Goal: Task Accomplishment & Management: Manage account settings

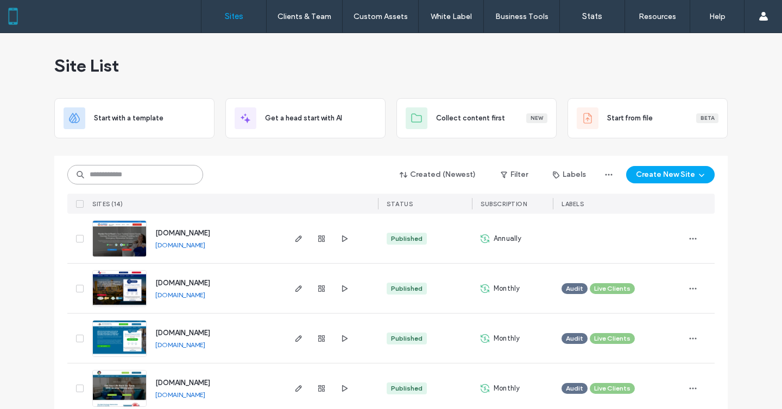
click at [150, 181] on input at bounding box center [135, 175] width 136 height 20
paste input "********"
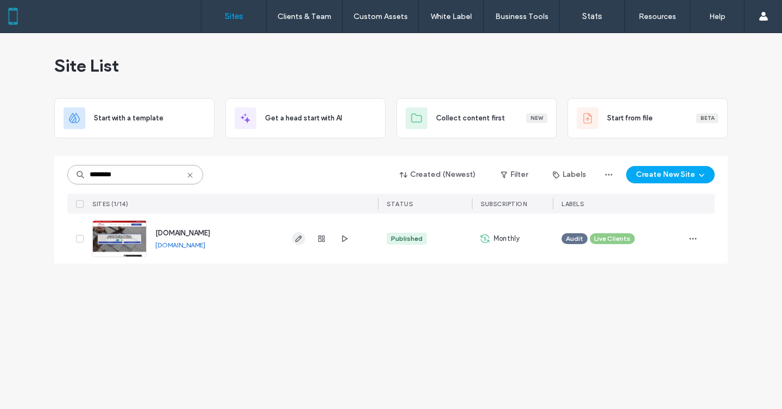
type input "********"
click at [298, 242] on icon "button" at bounding box center [298, 238] width 9 height 9
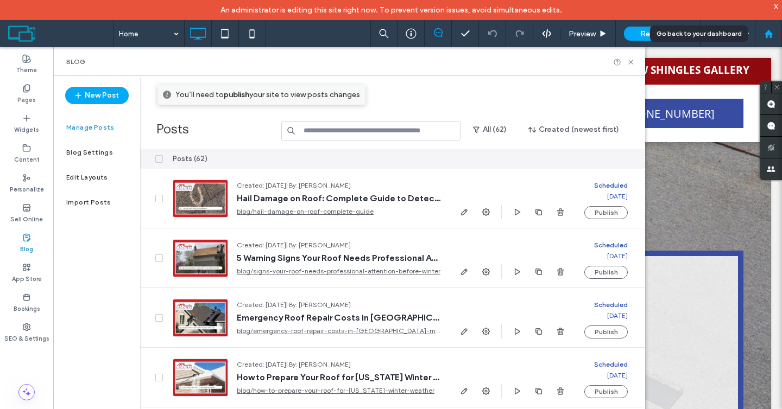
click at [767, 30] on icon at bounding box center [768, 33] width 9 height 9
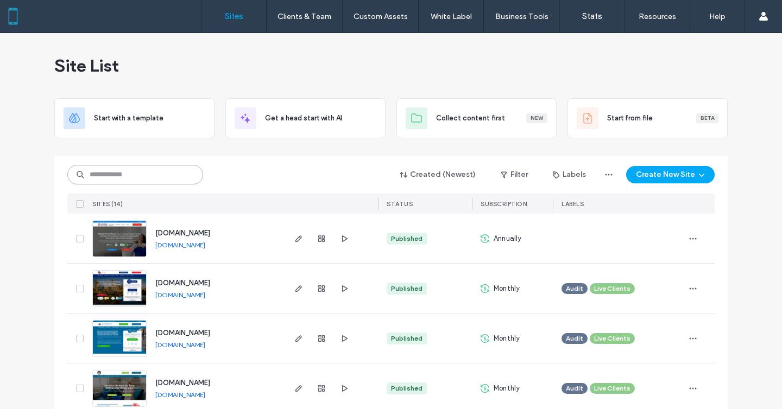
click at [111, 174] on input at bounding box center [135, 175] width 136 height 20
paste input "********"
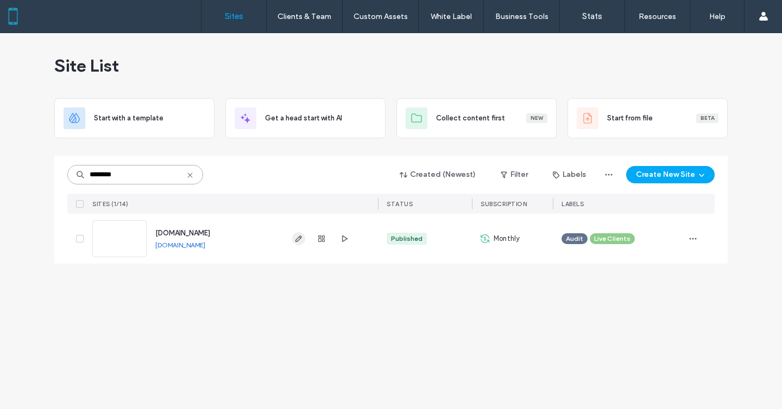
type input "********"
click at [297, 235] on icon "button" at bounding box center [298, 238] width 9 height 9
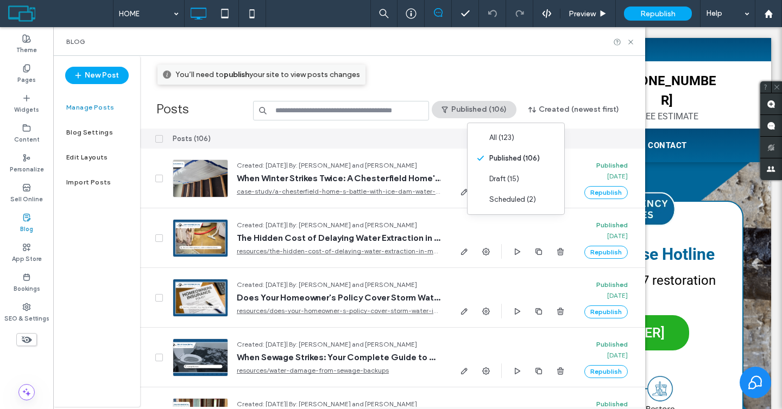
click at [496, 69] on div "You’ll need to publish your site to view posts changes" at bounding box center [400, 75] width 487 height 20
click at [502, 106] on button "Published (106)" at bounding box center [473, 109] width 85 height 17
click at [480, 169] on div "Draft (15)" at bounding box center [483, 179] width 97 height 21
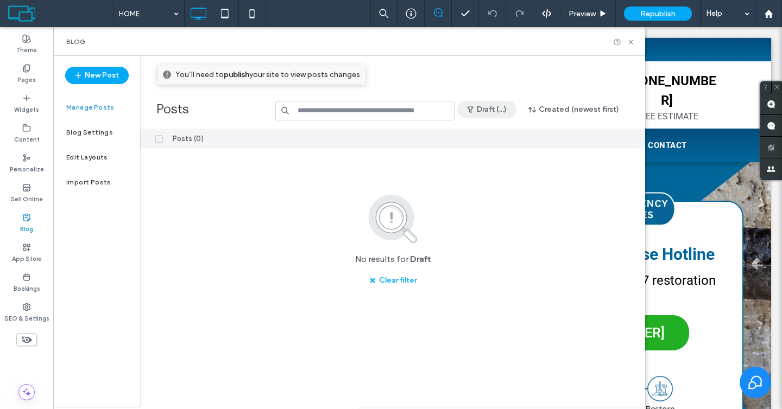
click at [488, 112] on button "Draft (...)" at bounding box center [486, 109] width 59 height 17
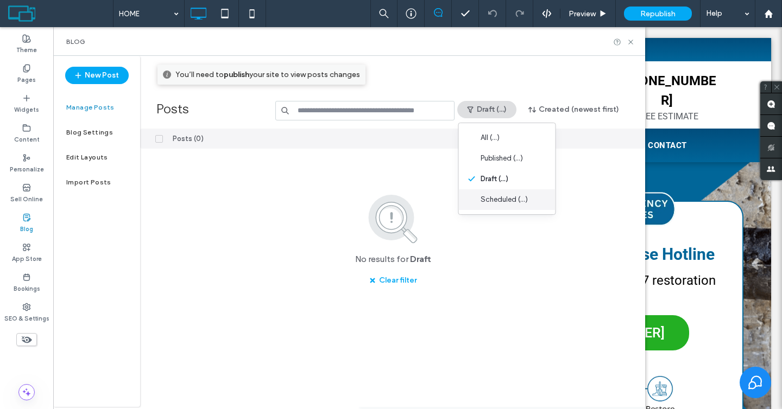
click at [481, 202] on span "Scheduled (...)" at bounding box center [503, 199] width 47 height 11
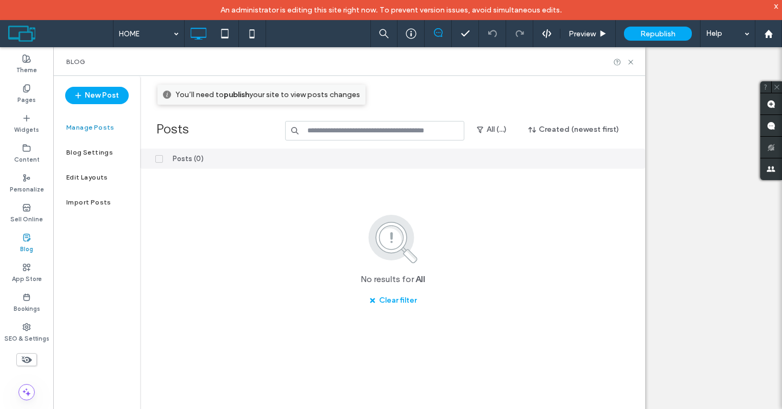
click at [636, 63] on div "Blog" at bounding box center [349, 61] width 592 height 29
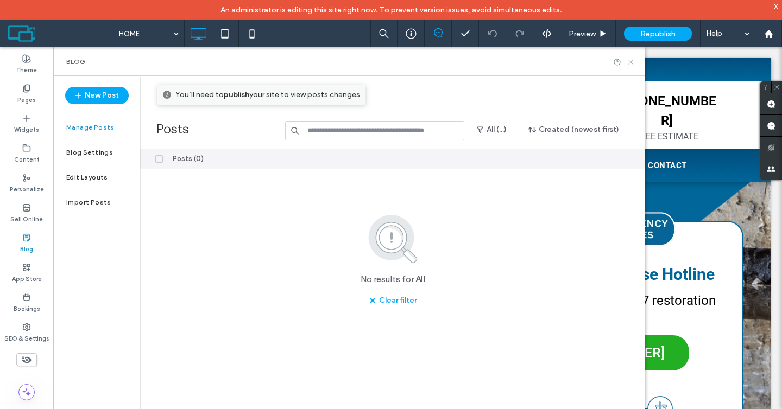
click at [631, 61] on use at bounding box center [630, 62] width 4 height 4
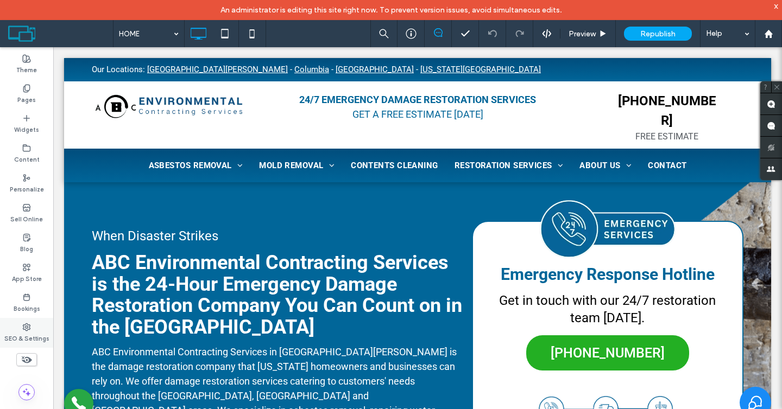
click at [22, 338] on label "SEO & Settings" at bounding box center [26, 338] width 45 height 12
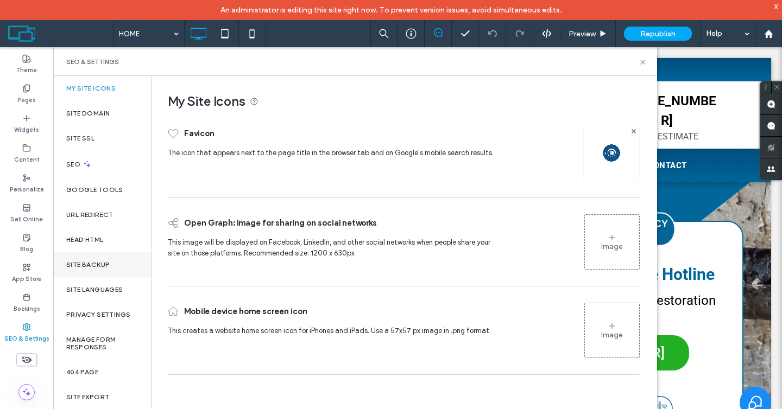
click at [92, 266] on label "Site Backup" at bounding box center [87, 265] width 43 height 8
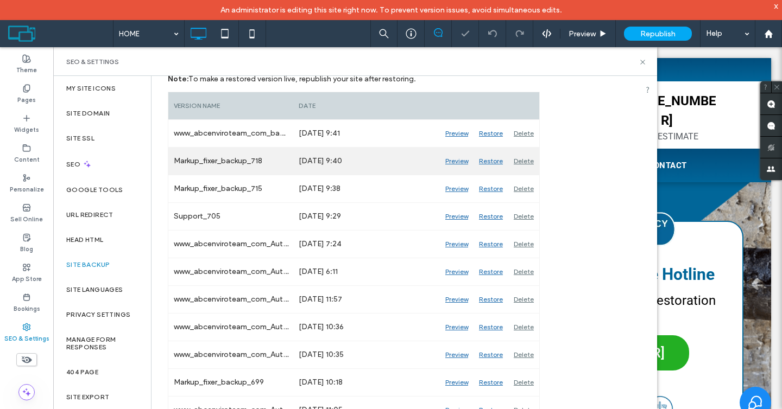
scroll to position [173, 0]
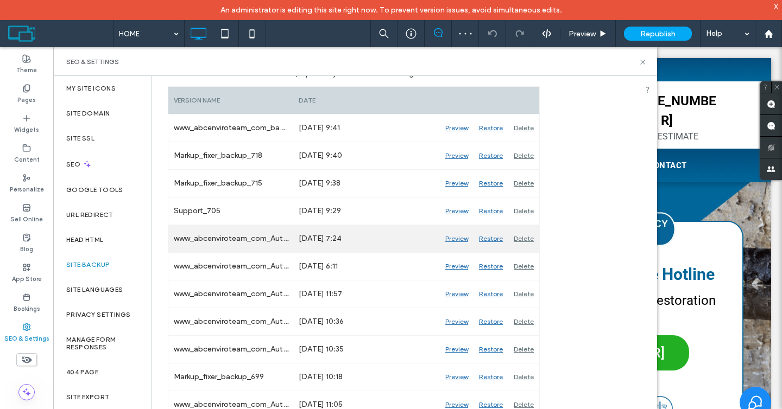
click at [489, 239] on div "Restore" at bounding box center [490, 238] width 35 height 27
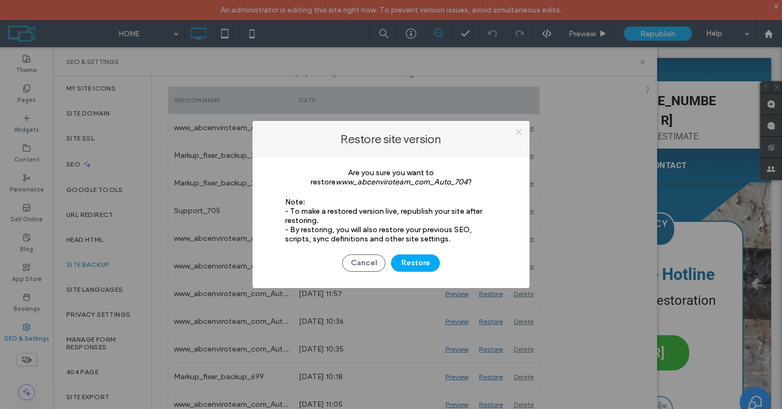
click at [516, 132] on icon at bounding box center [519, 132] width 8 height 8
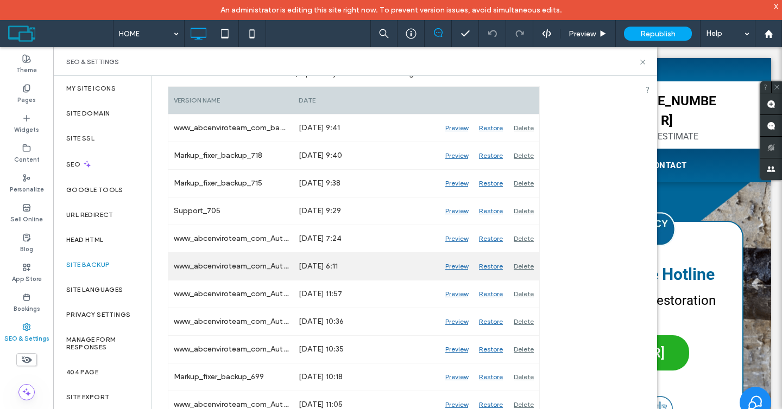
click at [494, 268] on div "Restore" at bounding box center [490, 266] width 35 height 27
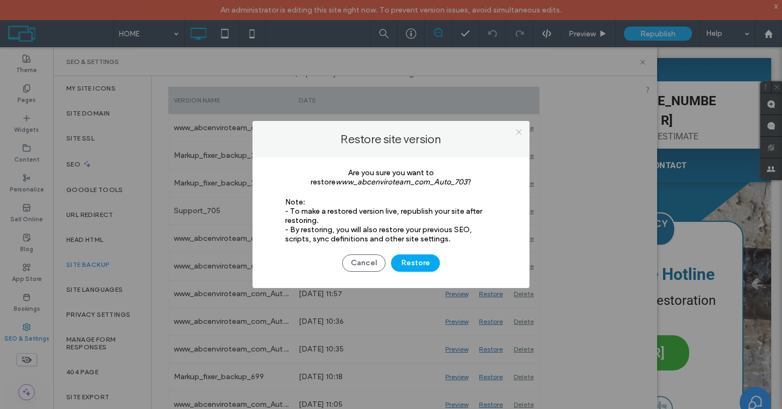
click at [519, 124] on span at bounding box center [519, 132] width 8 height 16
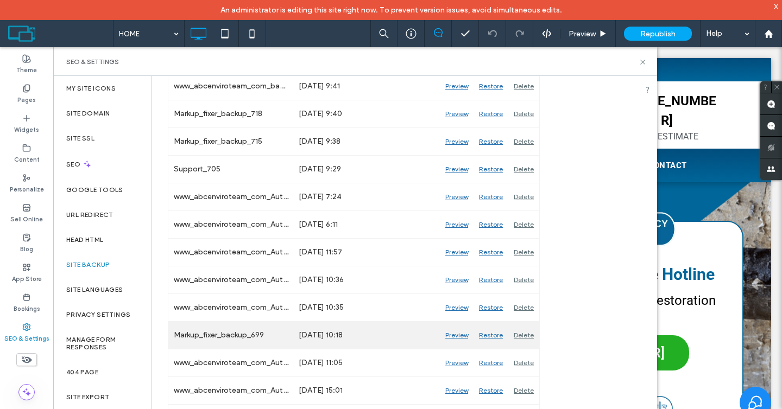
scroll to position [213, 0]
click at [493, 333] on div "Restore" at bounding box center [490, 336] width 35 height 27
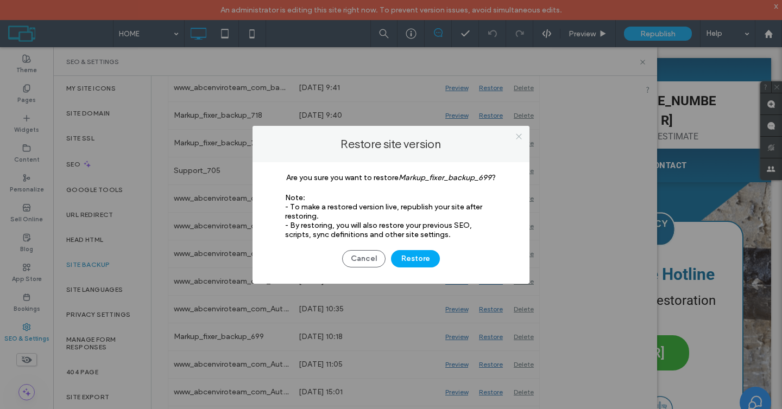
click at [517, 139] on icon at bounding box center [519, 136] width 8 height 8
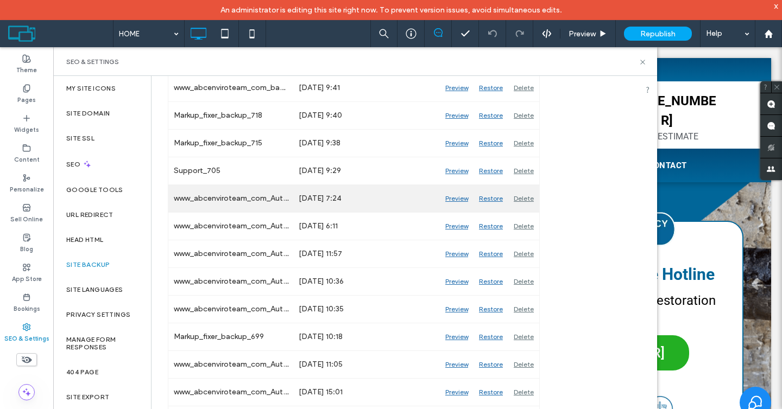
click at [490, 201] on div "Restore" at bounding box center [490, 198] width 35 height 27
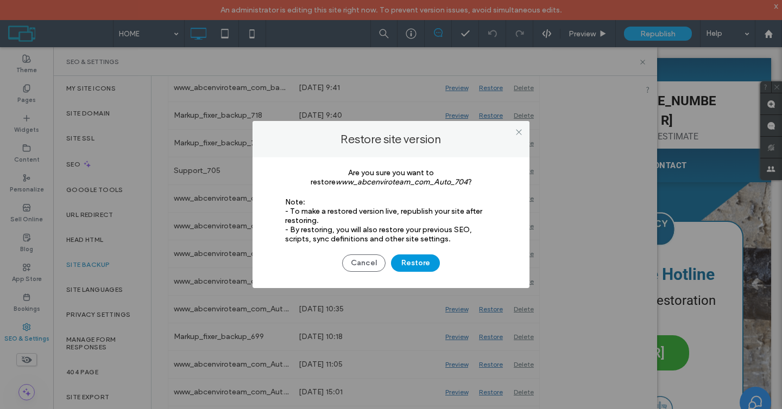
click at [412, 263] on button "Restore" at bounding box center [415, 263] width 49 height 17
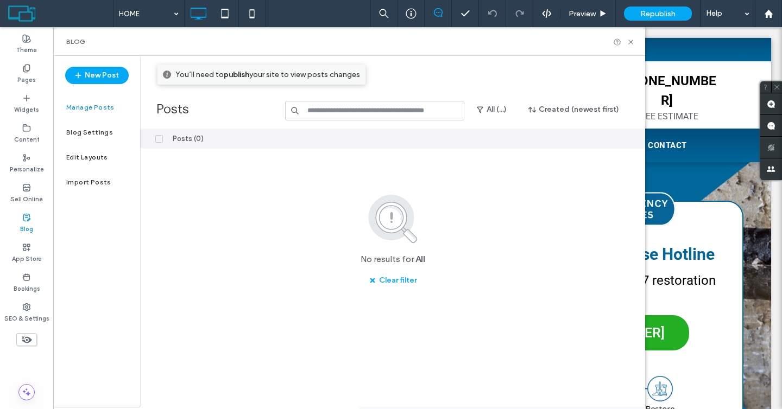
click at [31, 310] on div "SEO & Settings" at bounding box center [26, 313] width 53 height 30
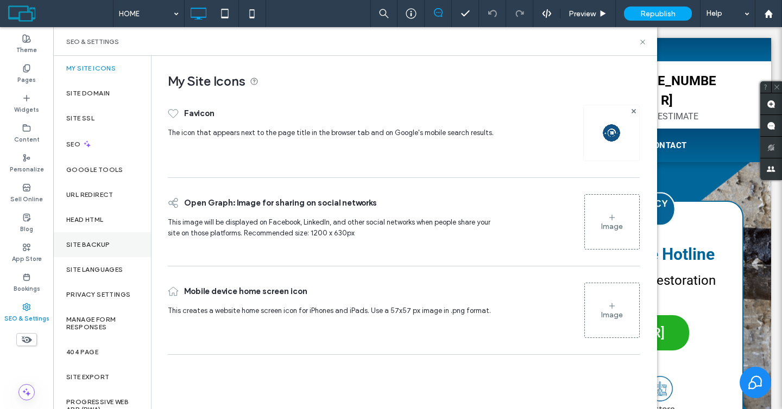
click at [98, 245] on label "Site Backup" at bounding box center [87, 245] width 43 height 8
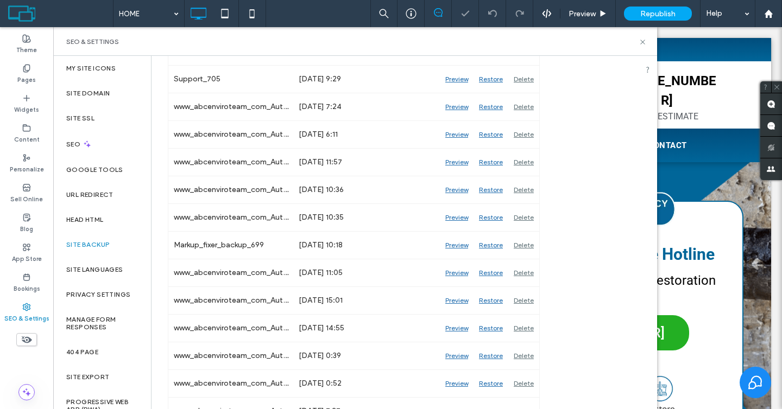
scroll to position [351, 0]
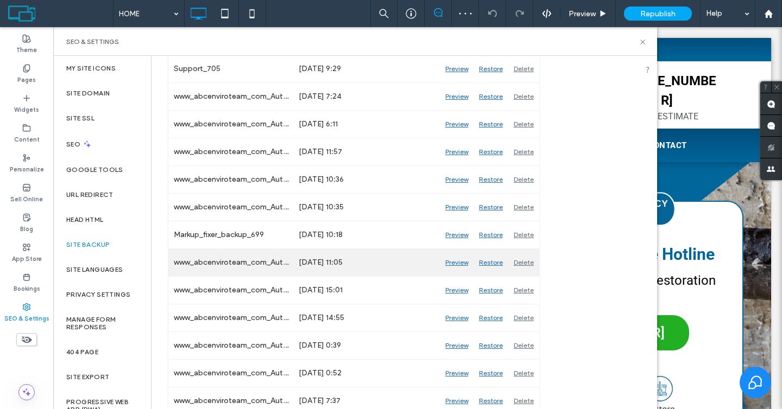
click at [488, 264] on div "Restore" at bounding box center [490, 262] width 35 height 27
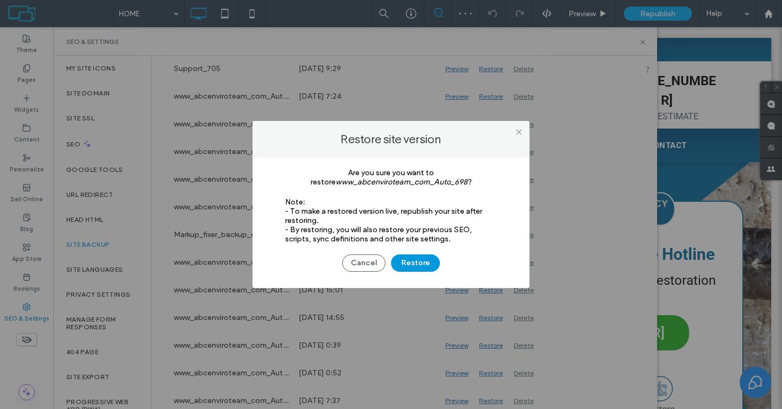
click at [410, 269] on button "Restore" at bounding box center [415, 263] width 49 height 17
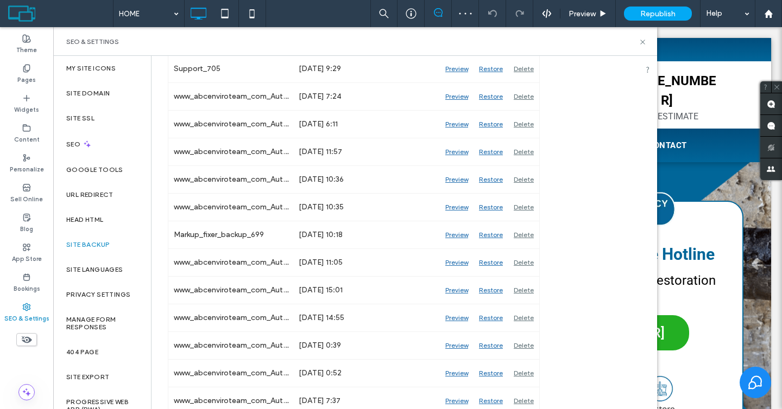
click at [418, 15] on div at bounding box center [391, 204] width 782 height 409
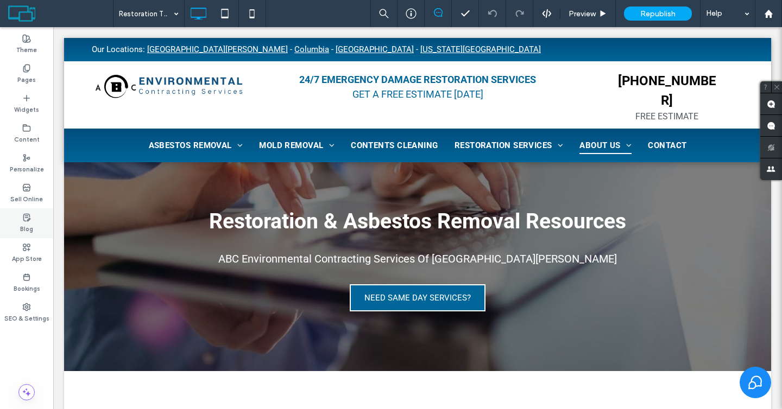
click at [23, 224] on label "Blog" at bounding box center [26, 228] width 13 height 12
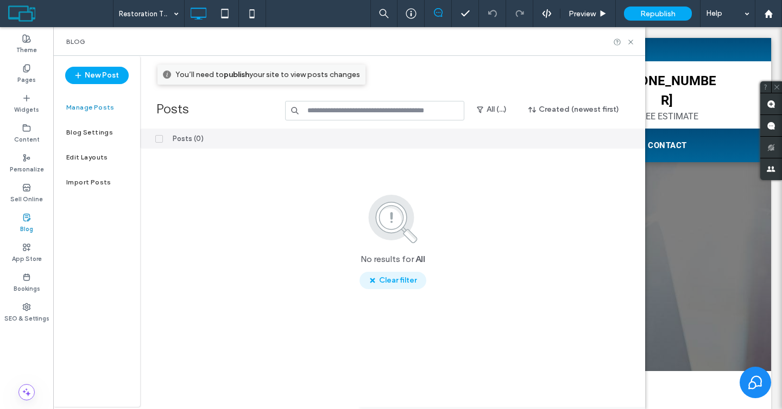
click at [373, 280] on icon "button" at bounding box center [372, 280] width 9 height 9
click at [373, 280] on use "button" at bounding box center [372, 280] width 5 height 5
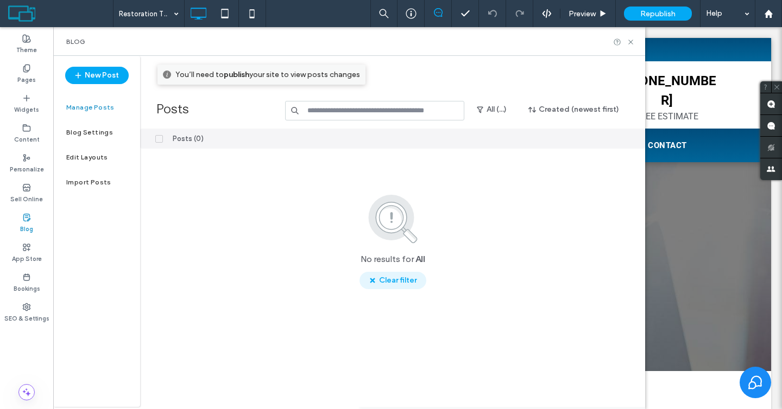
click at [373, 280] on use "button" at bounding box center [372, 280] width 5 height 5
click at [498, 112] on button "All (...)" at bounding box center [491, 109] width 49 height 17
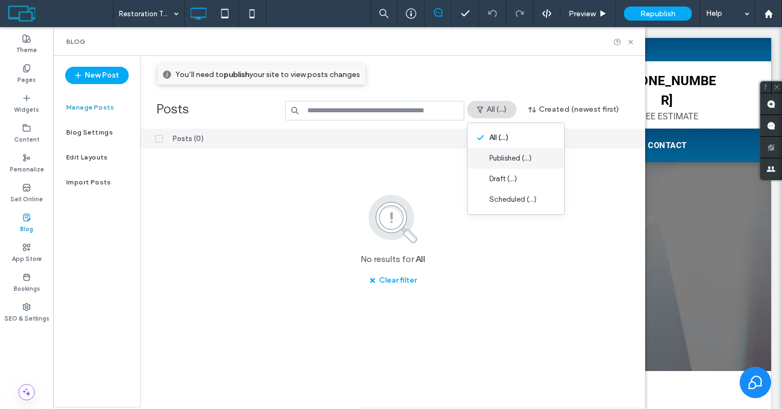
click at [509, 157] on span "Published (...)" at bounding box center [510, 158] width 42 height 11
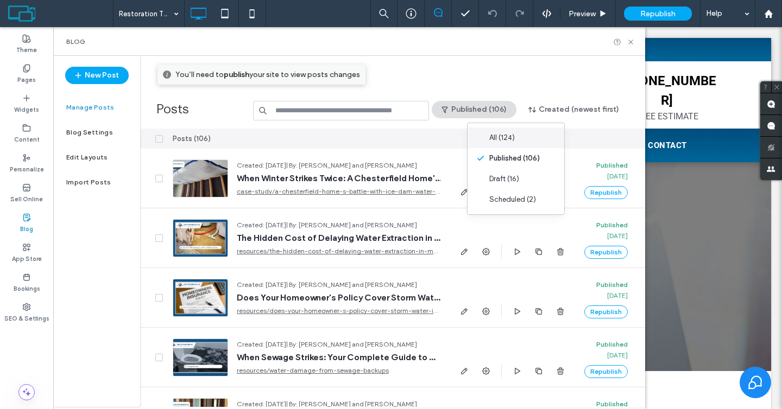
click at [504, 145] on div "All (124)" at bounding box center [515, 138] width 97 height 21
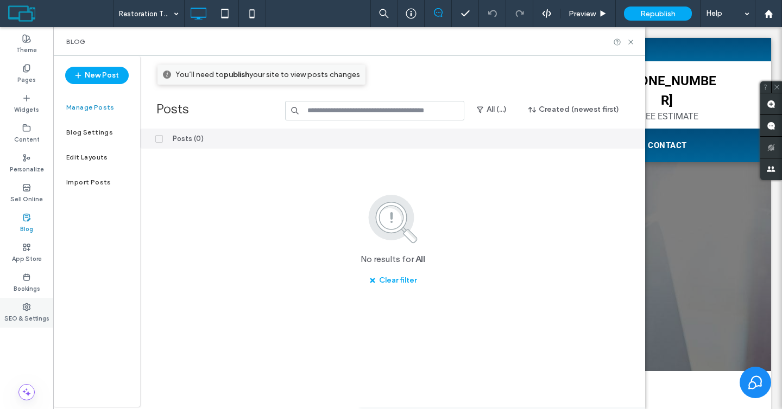
click at [24, 318] on label "SEO & Settings" at bounding box center [26, 318] width 45 height 12
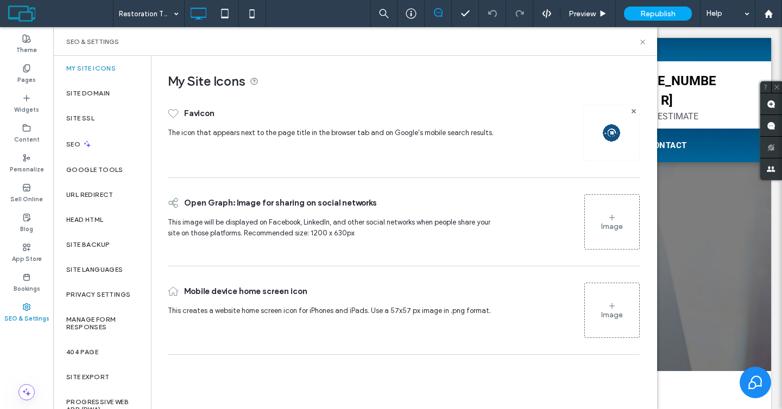
click at [96, 245] on label "Site Backup" at bounding box center [87, 245] width 43 height 8
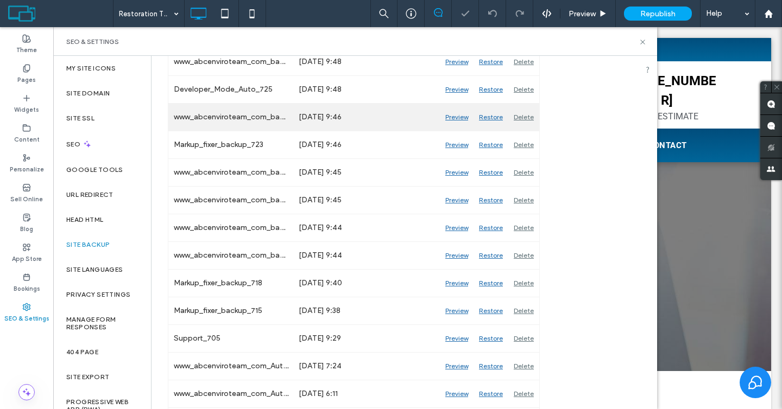
scroll to position [220, 0]
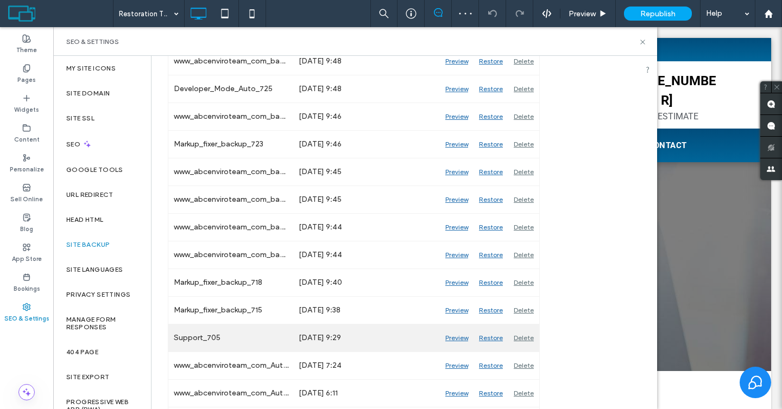
click at [493, 336] on div "Restore" at bounding box center [490, 338] width 35 height 27
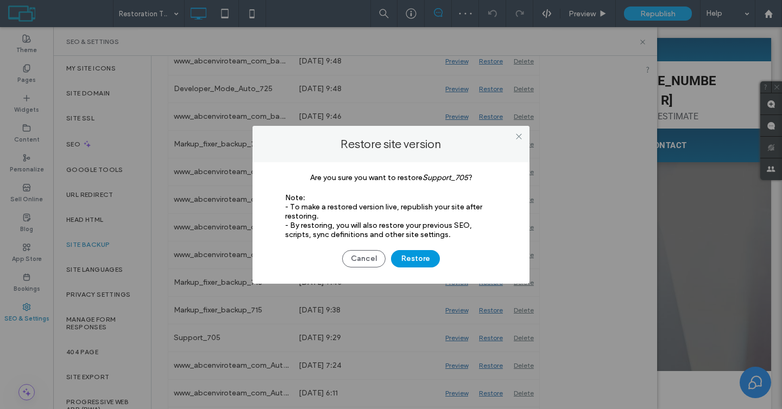
click at [428, 259] on button "Restore" at bounding box center [415, 258] width 49 height 17
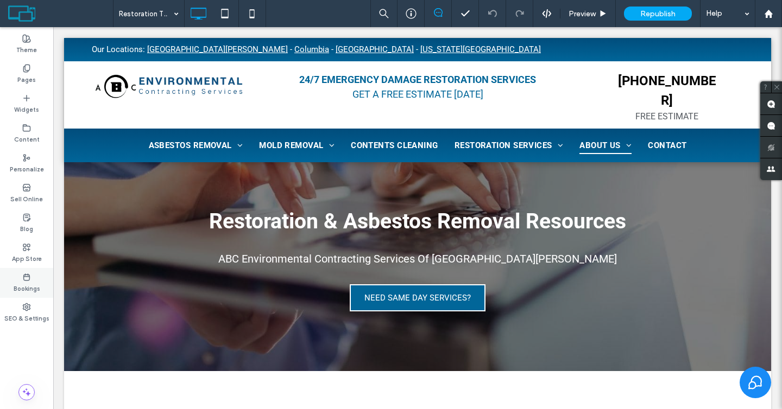
click at [24, 291] on label "Bookings" at bounding box center [27, 288] width 27 height 12
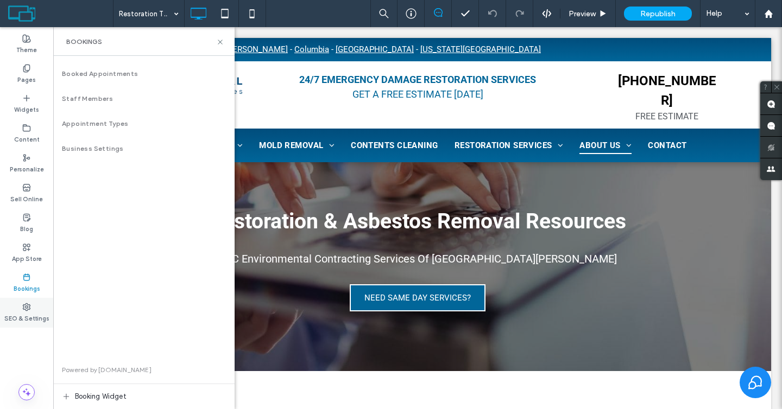
click at [24, 306] on body ".wqwq-1{fill:#231f20;} .cls-1q, .cls-2q { fill-rule: evenodd; } .cls-2q { fill:…" at bounding box center [391, 204] width 782 height 409
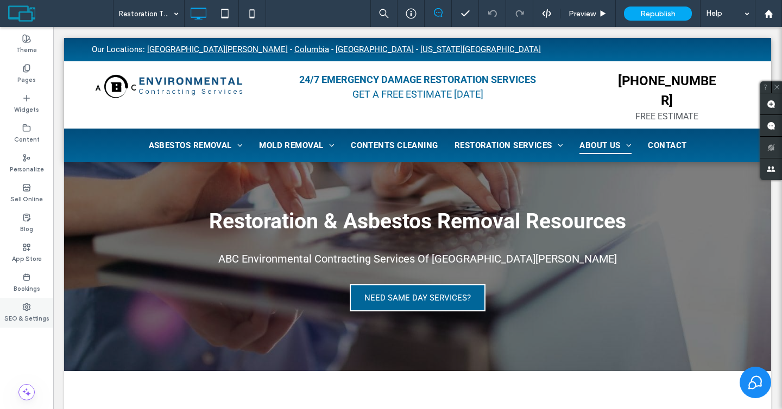
click at [17, 307] on div "SEO & Settings" at bounding box center [26, 313] width 53 height 30
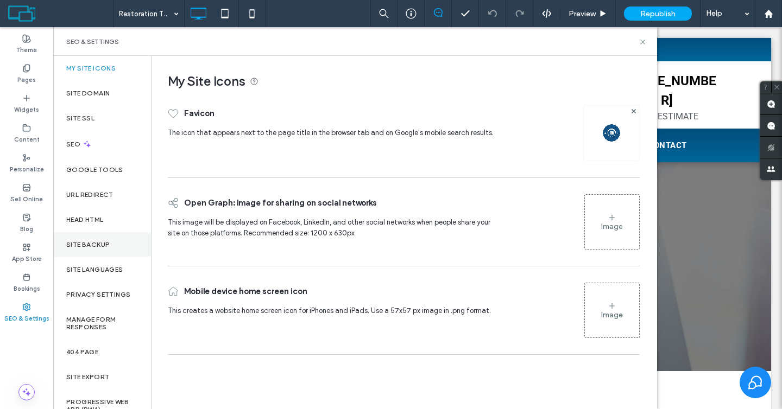
click at [109, 238] on div "Site Backup" at bounding box center [102, 244] width 98 height 25
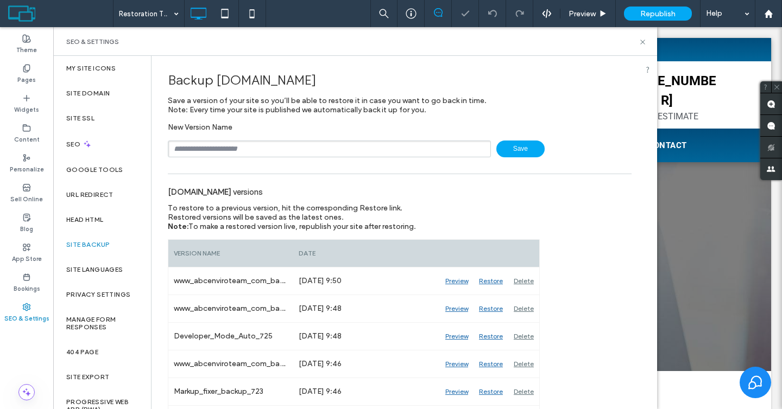
scroll to position [106, 0]
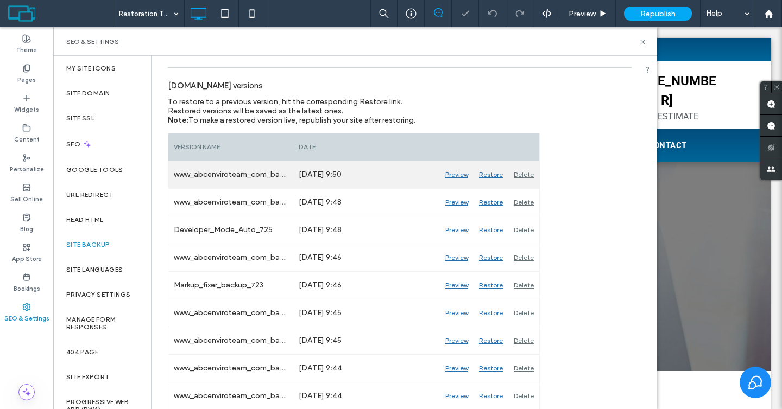
click at [519, 170] on div "Delete" at bounding box center [523, 174] width 31 height 27
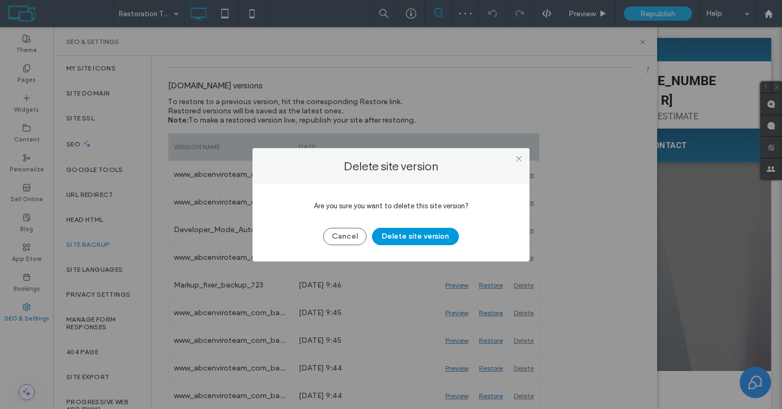
click at [433, 236] on button "Delete site version" at bounding box center [415, 236] width 87 height 17
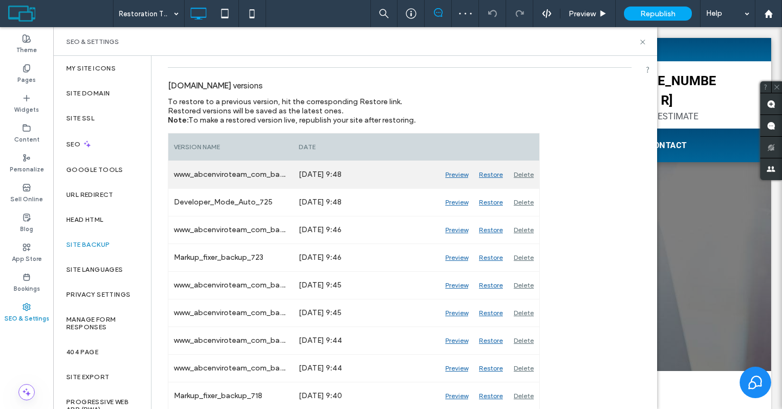
click at [524, 176] on div "Delete" at bounding box center [523, 174] width 31 height 27
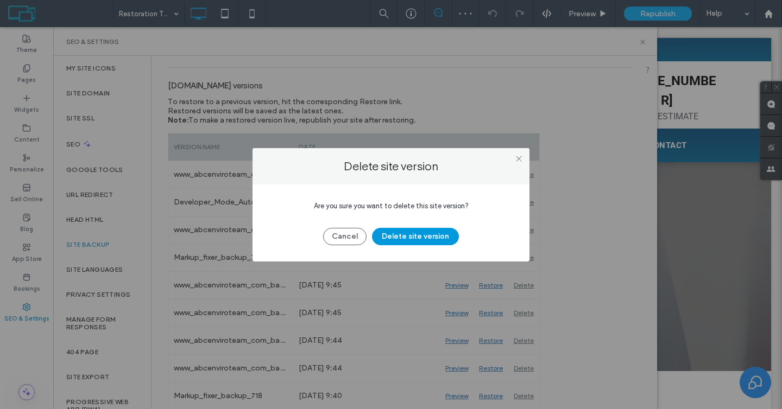
click at [438, 236] on button "Delete site version" at bounding box center [415, 236] width 87 height 17
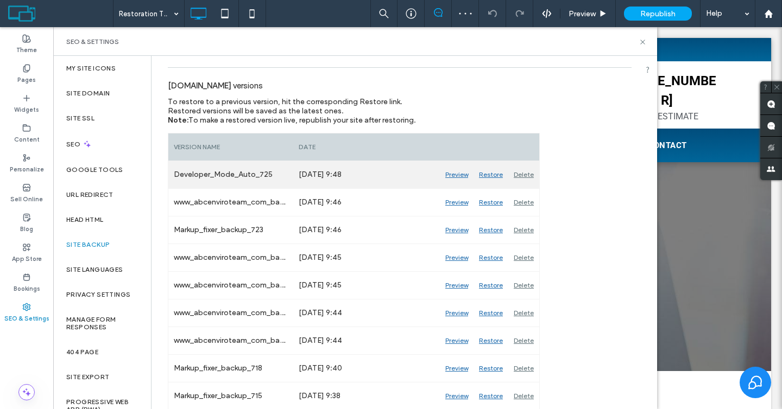
click at [529, 175] on div "Delete" at bounding box center [523, 174] width 31 height 27
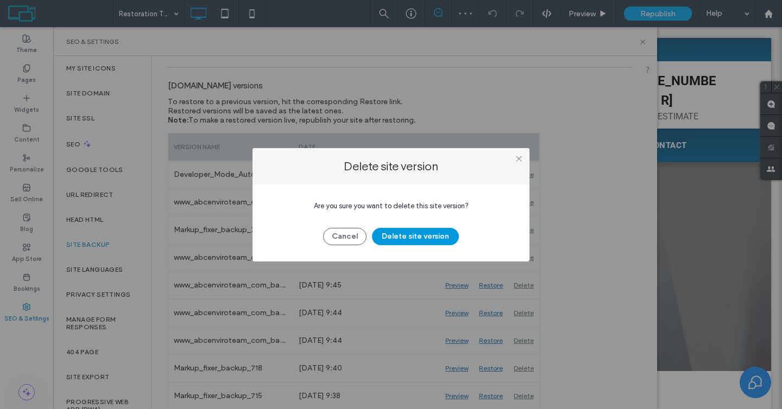
click at [437, 239] on button "Delete site version" at bounding box center [415, 236] width 87 height 17
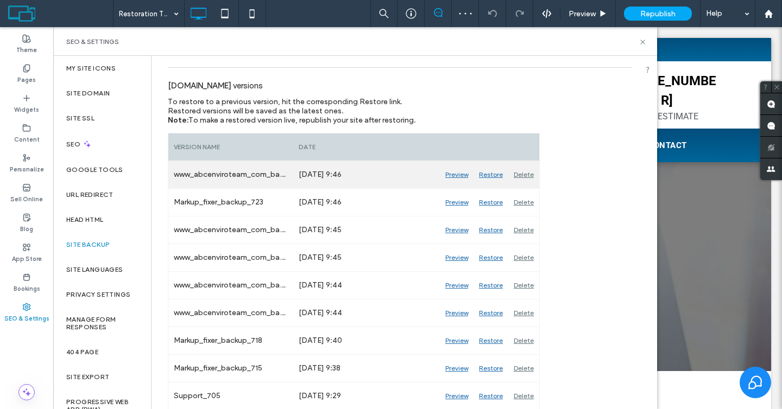
click at [516, 176] on div "Delete" at bounding box center [523, 174] width 31 height 27
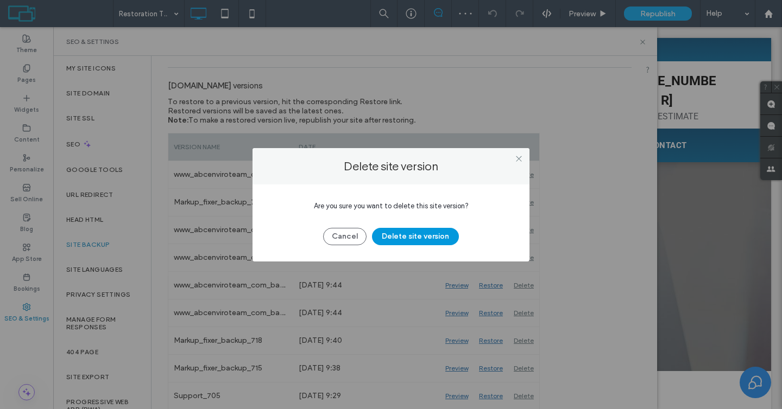
click at [430, 230] on button "Delete site version" at bounding box center [415, 236] width 87 height 17
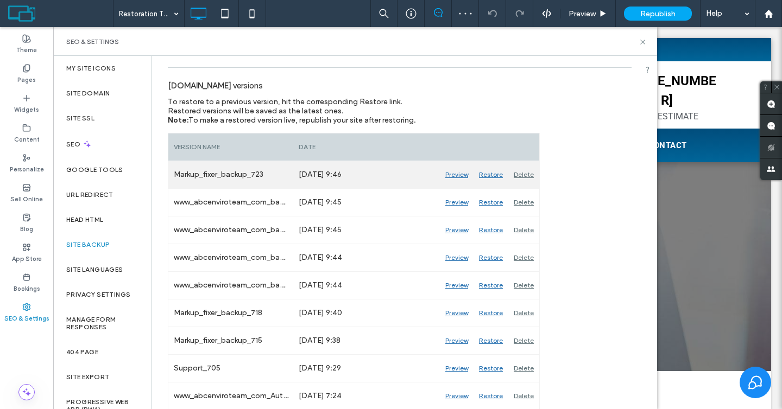
click at [527, 175] on div "Delete" at bounding box center [523, 174] width 31 height 27
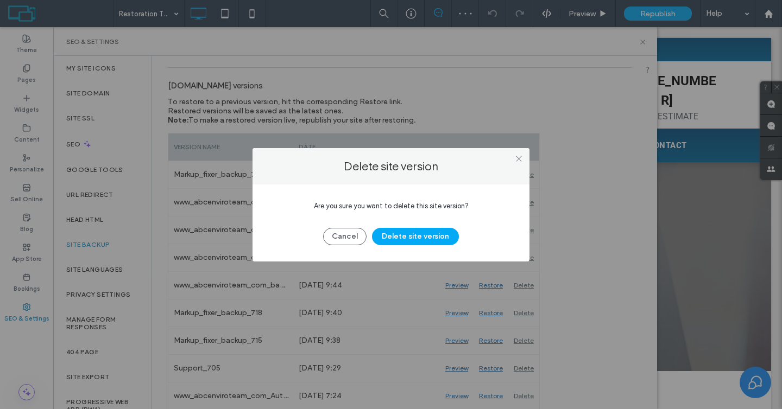
click at [440, 224] on div "Cancel Delete site version" at bounding box center [391, 231] width 244 height 28
click at [440, 230] on button "Delete site version" at bounding box center [415, 236] width 87 height 17
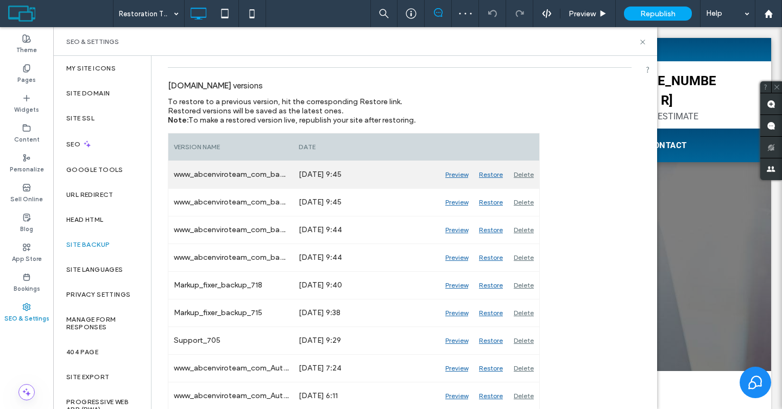
click at [534, 170] on div "Delete" at bounding box center [523, 174] width 31 height 27
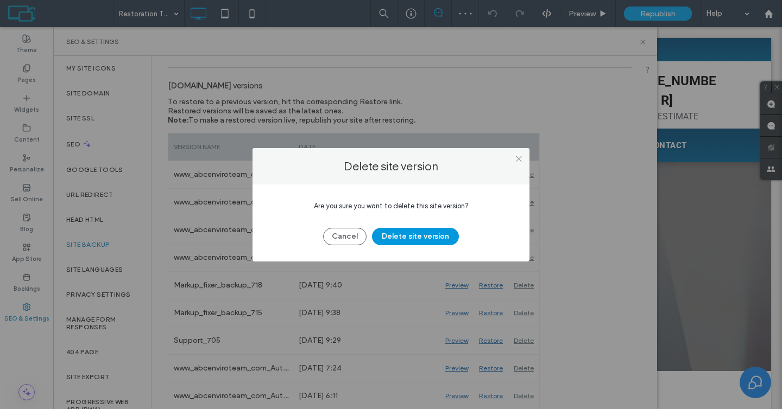
click at [431, 240] on button "Delete site version" at bounding box center [415, 236] width 87 height 17
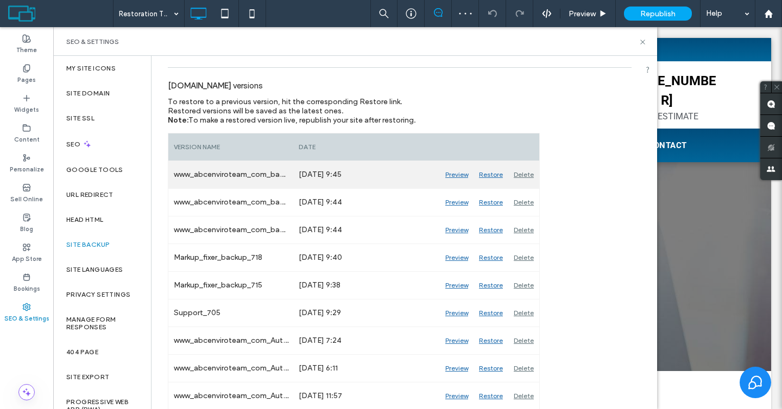
click at [522, 180] on div "Delete" at bounding box center [523, 174] width 31 height 27
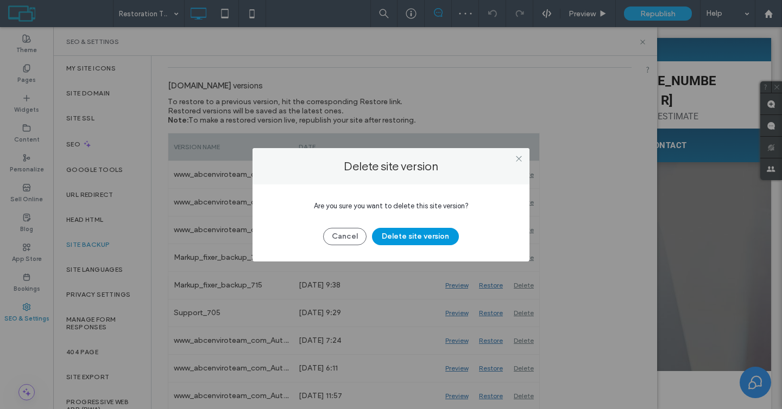
click at [442, 232] on button "Delete site version" at bounding box center [415, 236] width 87 height 17
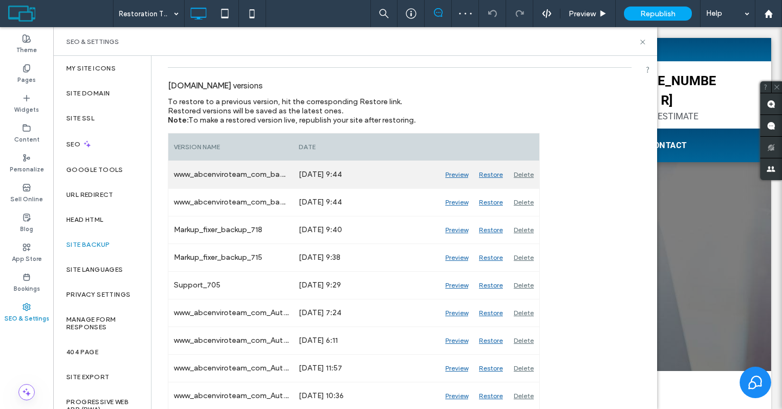
click at [521, 178] on div "Delete" at bounding box center [523, 174] width 31 height 27
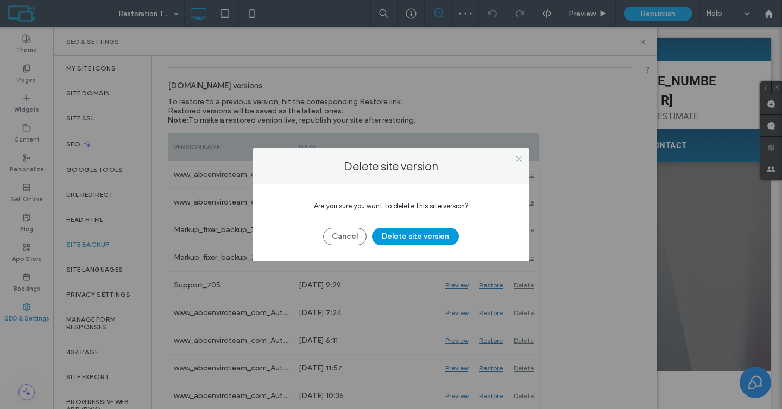
click at [447, 234] on button "Delete site version" at bounding box center [415, 236] width 87 height 17
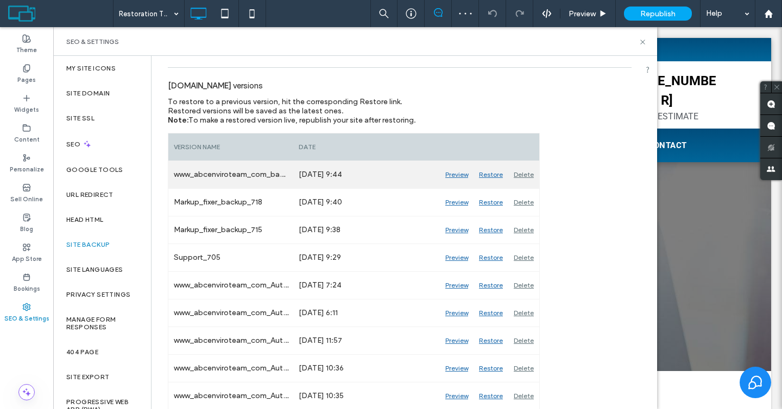
click at [522, 172] on div "Delete" at bounding box center [523, 174] width 31 height 27
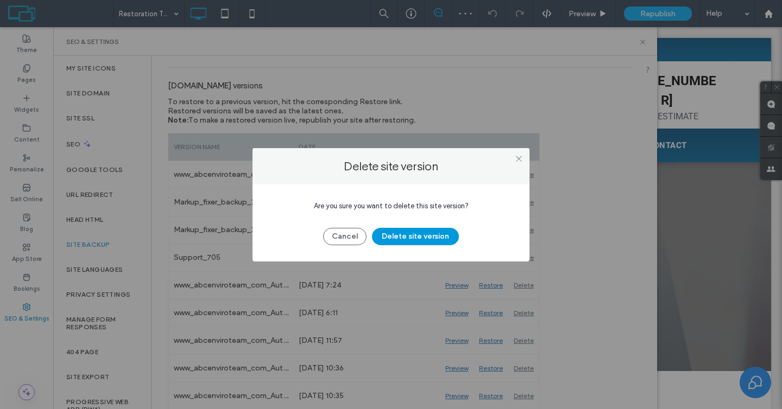
click at [424, 242] on button "Delete site version" at bounding box center [415, 236] width 87 height 17
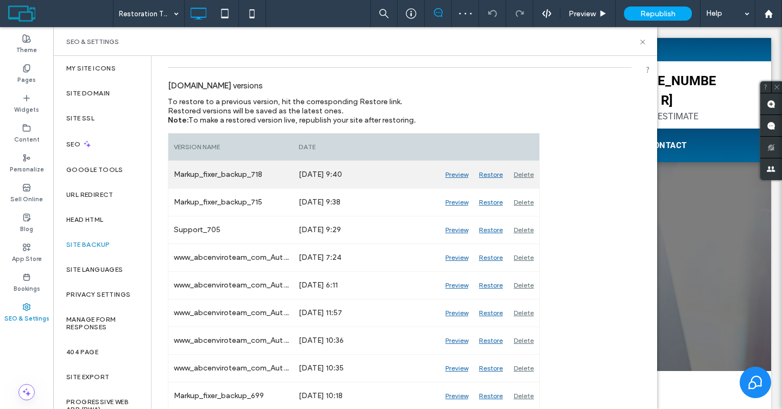
click at [527, 176] on div "Delete" at bounding box center [523, 174] width 31 height 27
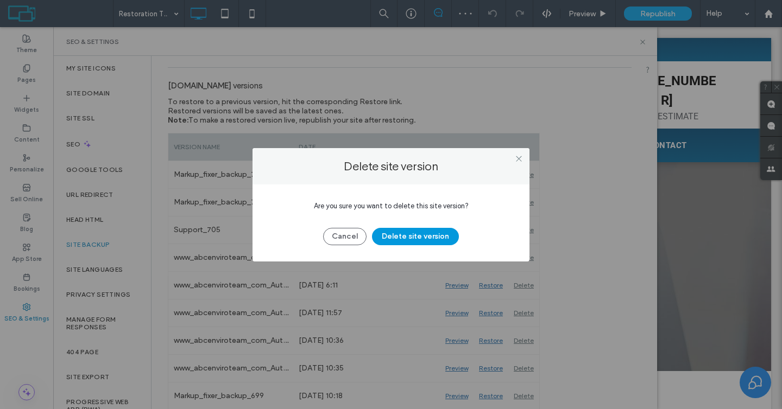
click at [450, 230] on button "Delete site version" at bounding box center [415, 236] width 87 height 17
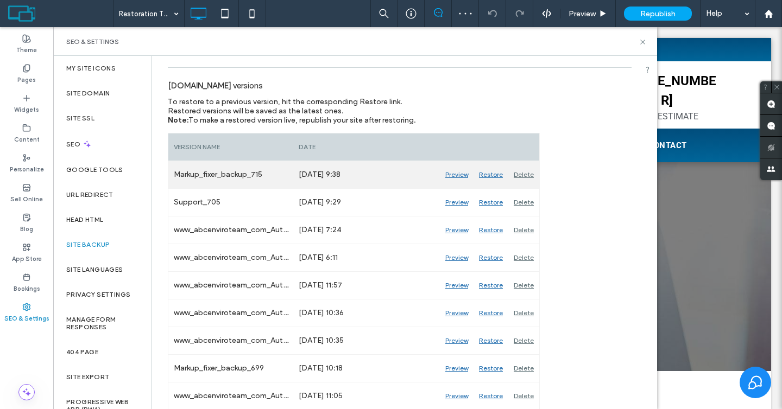
click at [522, 175] on div "Delete" at bounding box center [523, 174] width 31 height 27
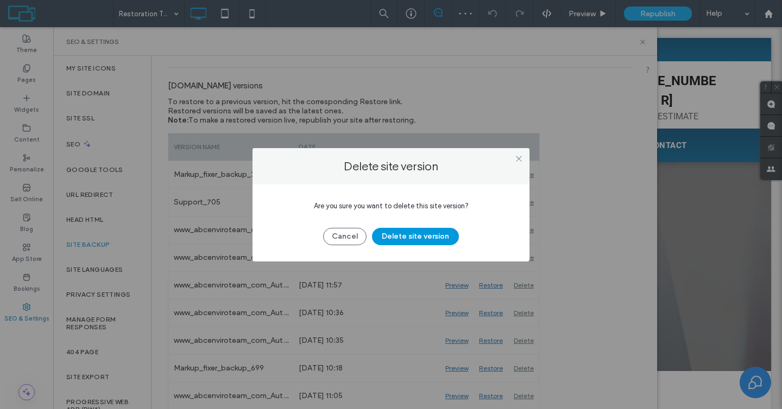
click at [423, 243] on button "Delete site version" at bounding box center [415, 236] width 87 height 17
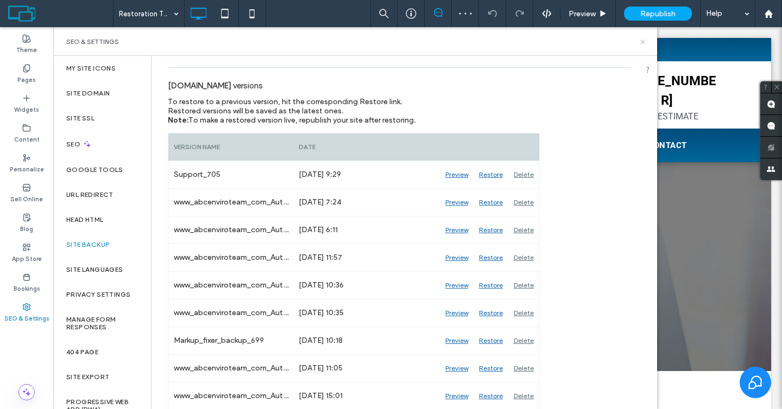
click at [641, 39] on icon at bounding box center [642, 42] width 8 height 8
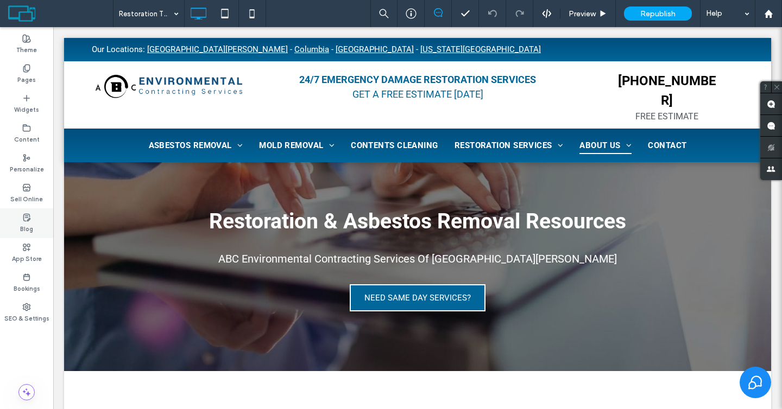
click at [31, 223] on label "Blog" at bounding box center [26, 228] width 13 height 12
